Goal: Task Accomplishment & Management: Manage account settings

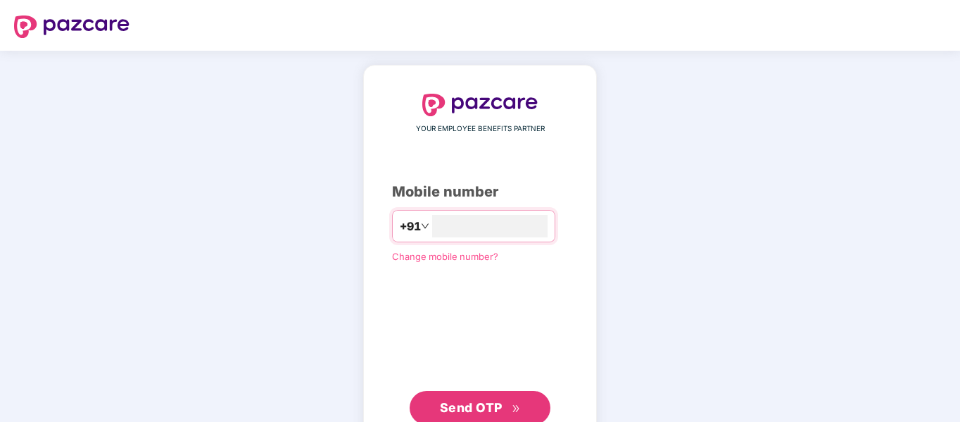
type input "**********"
click at [472, 402] on span "Send OTP" at bounding box center [471, 405] width 63 height 15
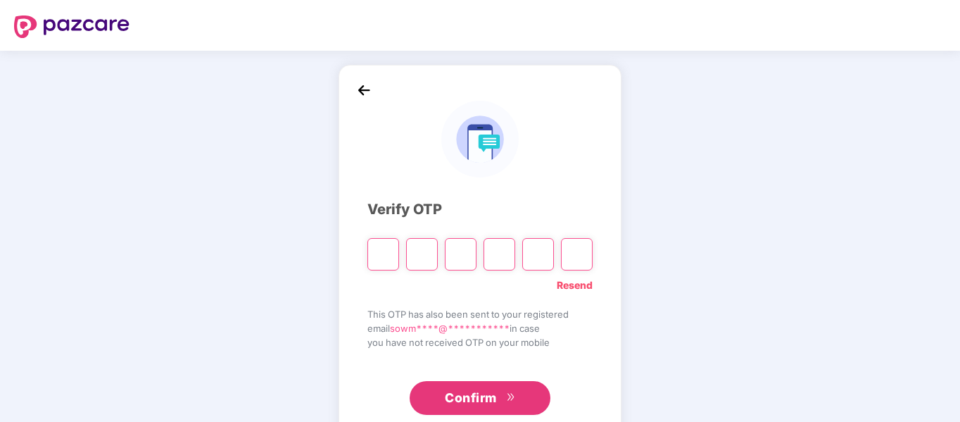
type input "*"
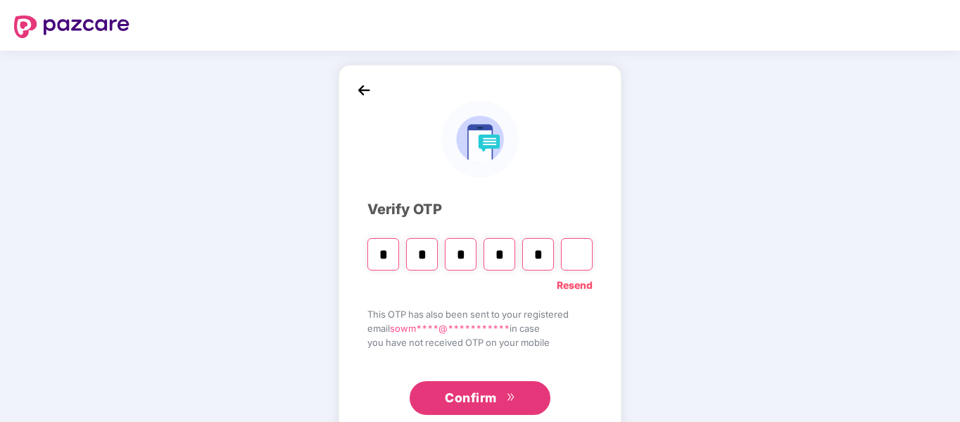
type input "*"
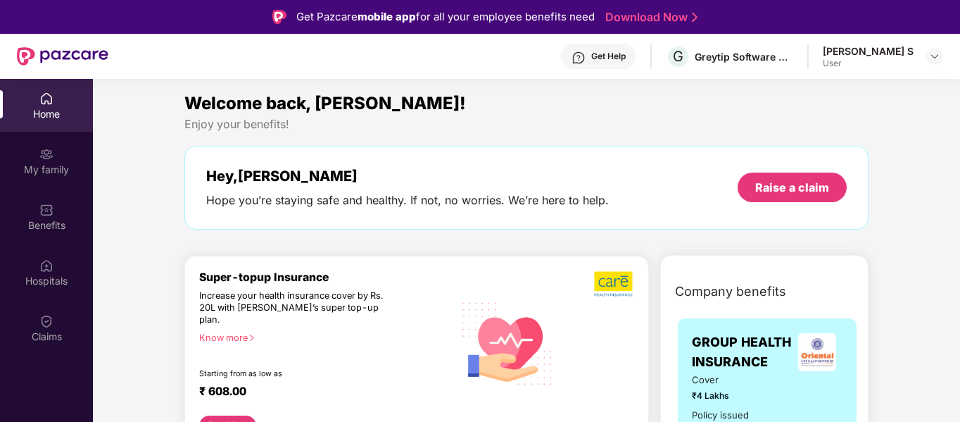
click at [626, 56] on div "Get Help" at bounding box center [608, 56] width 34 height 11
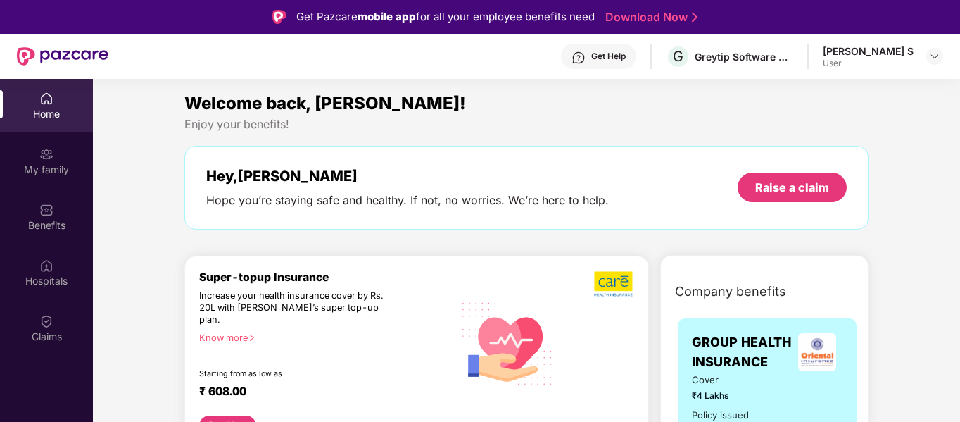
click at [626, 54] on div "Get Help" at bounding box center [608, 56] width 34 height 11
